Goal: Understand process/instructions: Learn about a topic

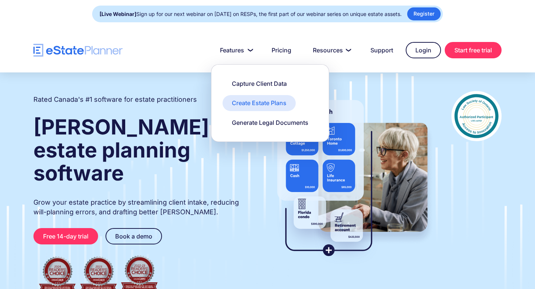
click at [245, 106] on div "Create Estate Plans" at bounding box center [259, 103] width 55 height 8
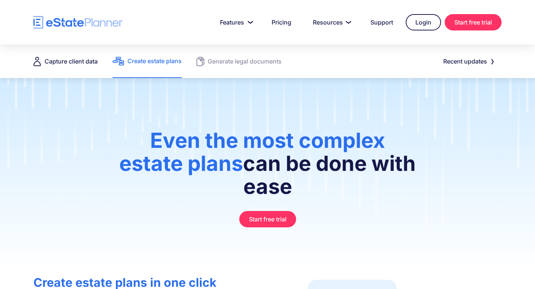
click at [93, 59] on div "Capture client data" at bounding box center [71, 61] width 53 height 10
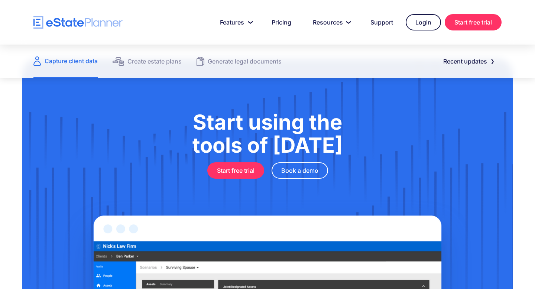
scroll to position [774, 0]
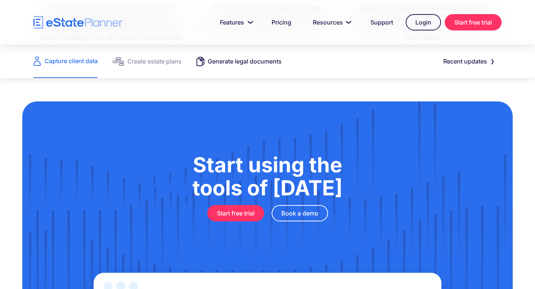
click at [242, 62] on div "Generate legal documents" at bounding box center [245, 61] width 74 height 10
